Goal: Find specific page/section: Find specific page/section

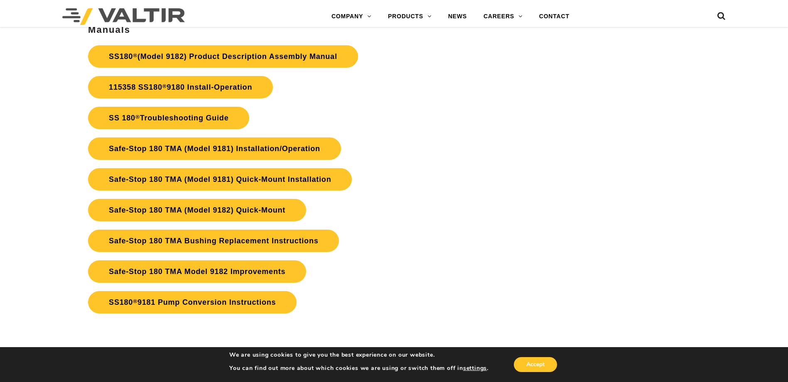
scroll to position [1716, 0]
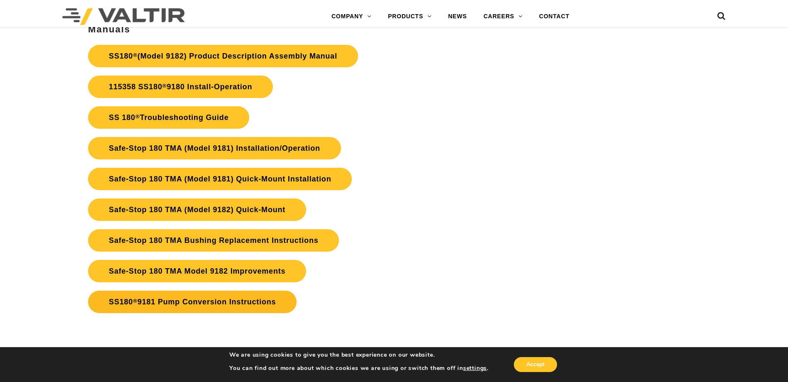
click at [179, 302] on link "SS180 ® 9181 Pump Conversion Instructions" at bounding box center [192, 302] width 208 height 22
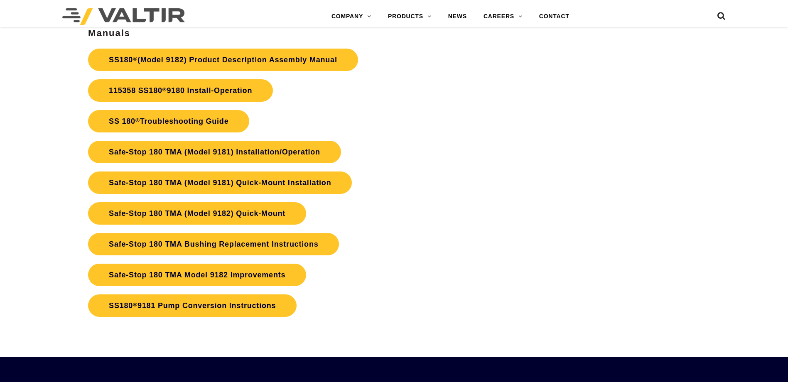
scroll to position [1716, 0]
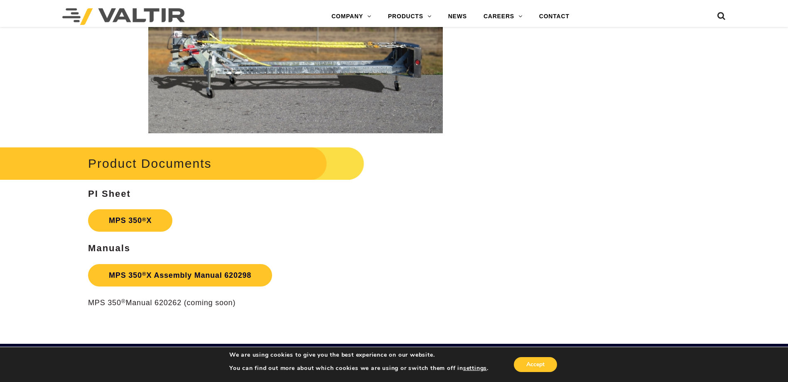
scroll to position [1384, 0]
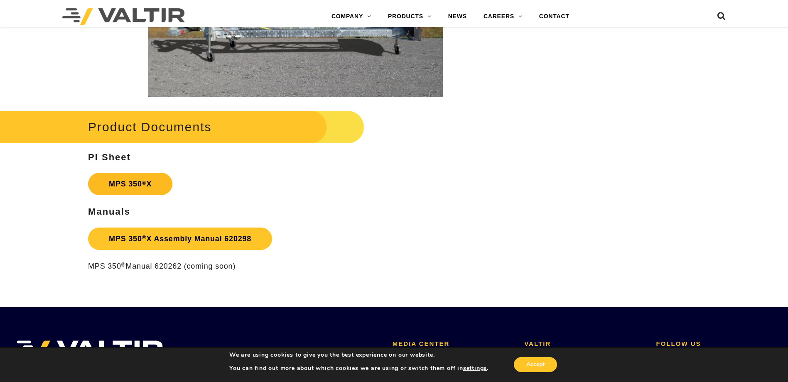
click at [141, 189] on link "MPS 350 ® X" at bounding box center [130, 184] width 84 height 22
